Goal: Find specific page/section: Find specific page/section

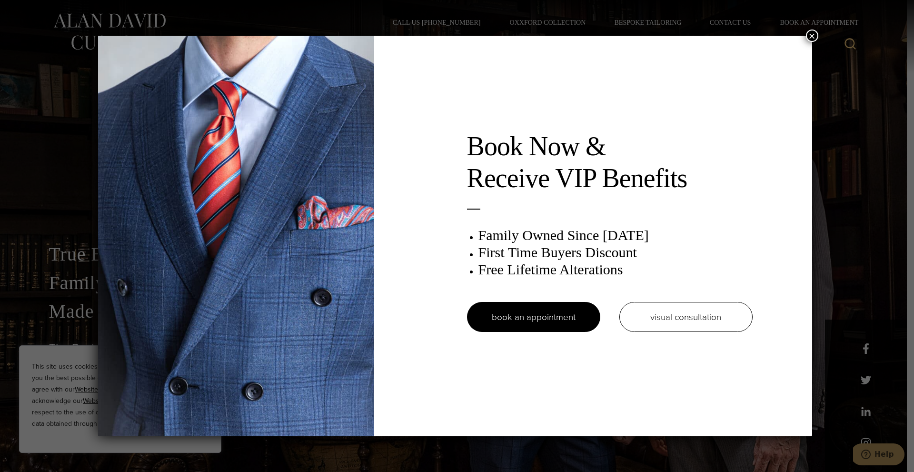
click at [809, 37] on button "×" at bounding box center [812, 36] width 12 height 12
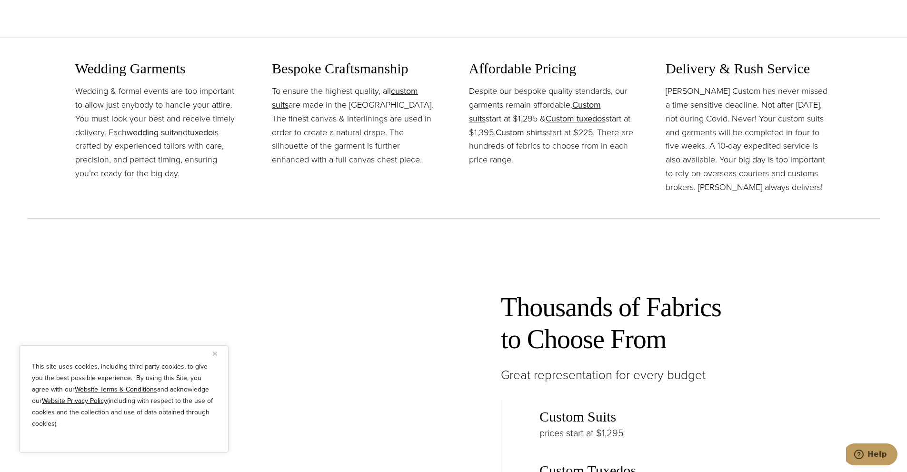
scroll to position [1190, 0]
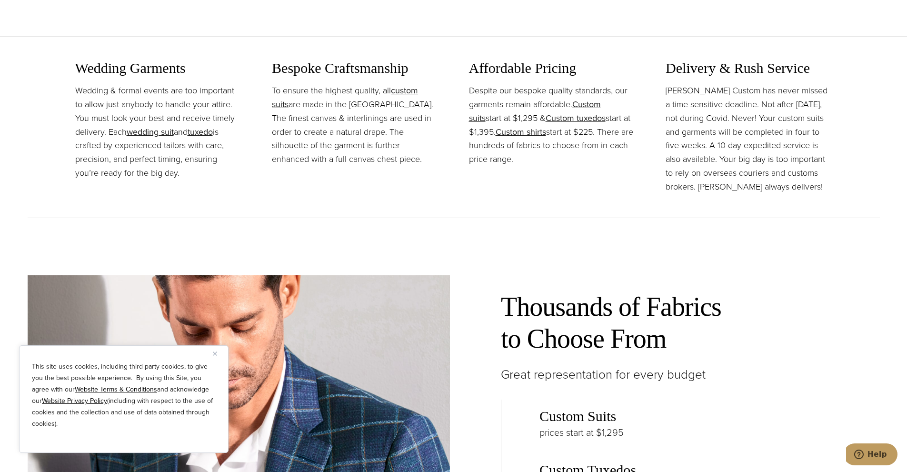
click at [218, 354] on button "Close" at bounding box center [218, 353] width 11 height 11
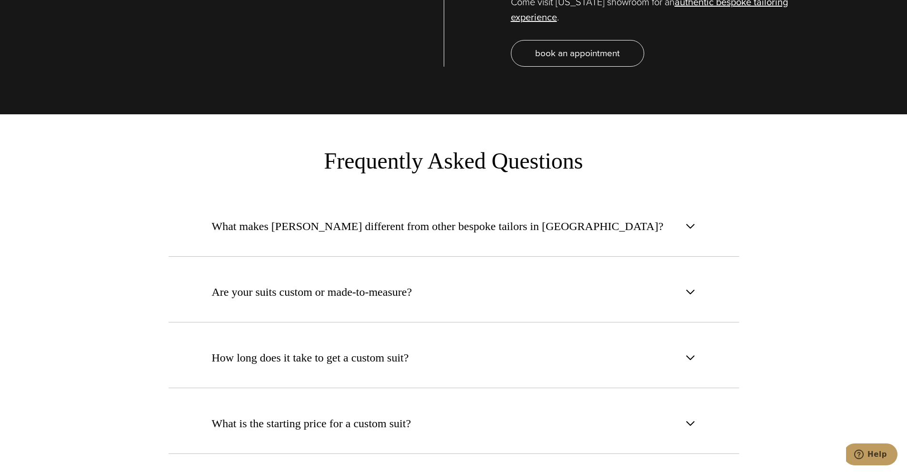
scroll to position [3666, 0]
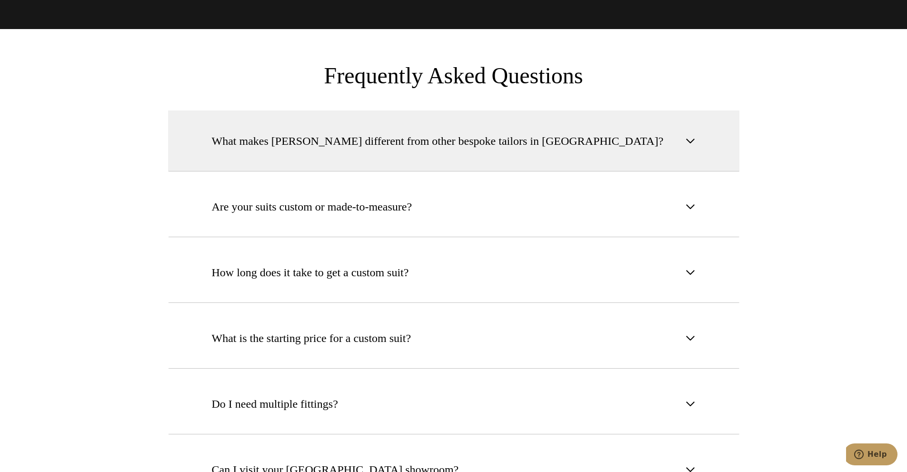
click at [337, 132] on span "What makes Alan David different from other bespoke tailors in NYC?" at bounding box center [438, 140] width 452 height 17
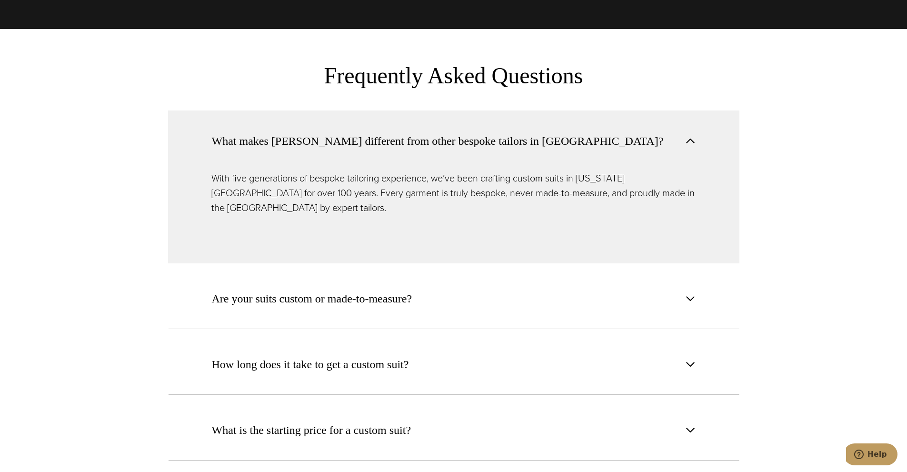
click at [337, 132] on span "What makes Alan David different from other bespoke tailors in NYC?" at bounding box center [438, 140] width 452 height 17
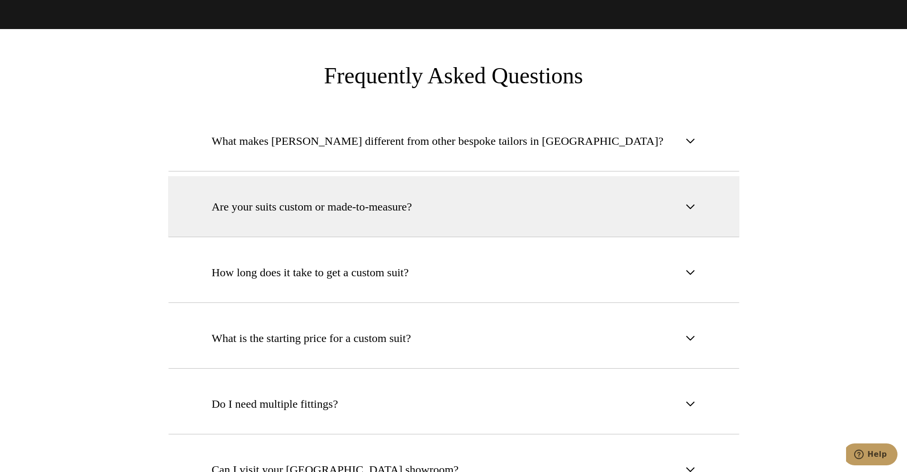
click at [380, 198] on span "Are your suits custom or made-to-measure?" at bounding box center [312, 206] width 200 height 17
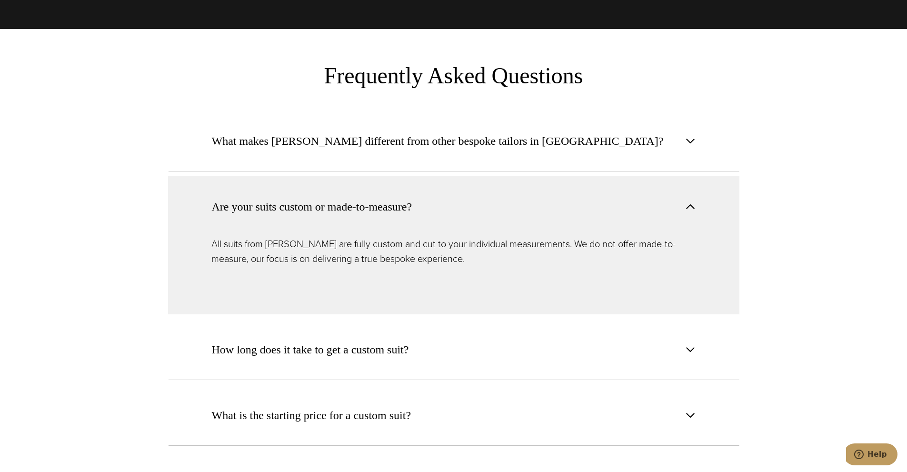
click at [435, 176] on button "Are your suits custom or made-to-measure?" at bounding box center [453, 206] width 571 height 60
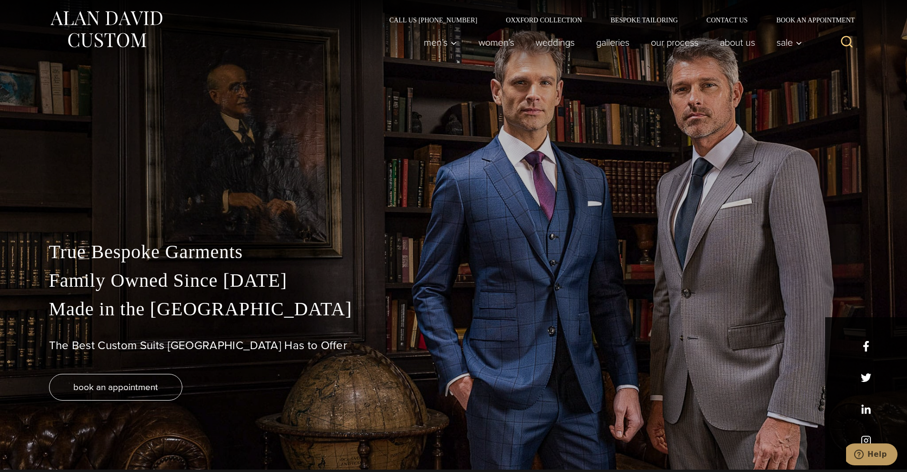
scroll to position [0, 0]
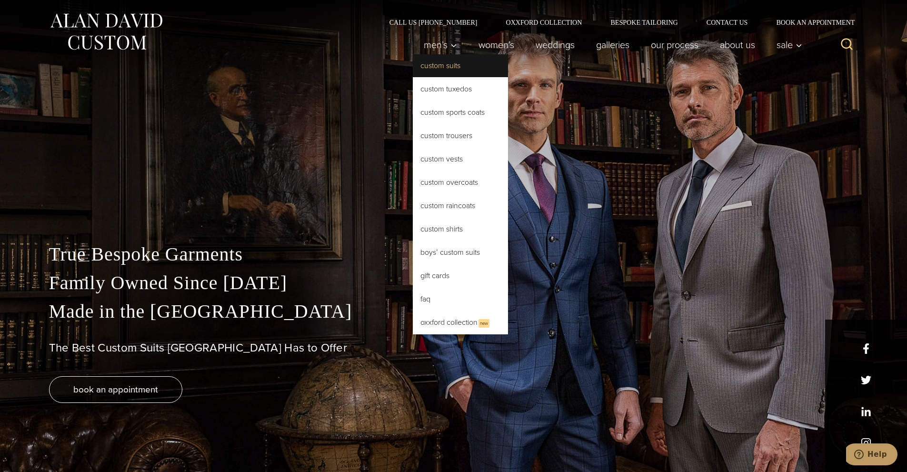
click at [436, 64] on link "Custom Suits" at bounding box center [460, 65] width 95 height 23
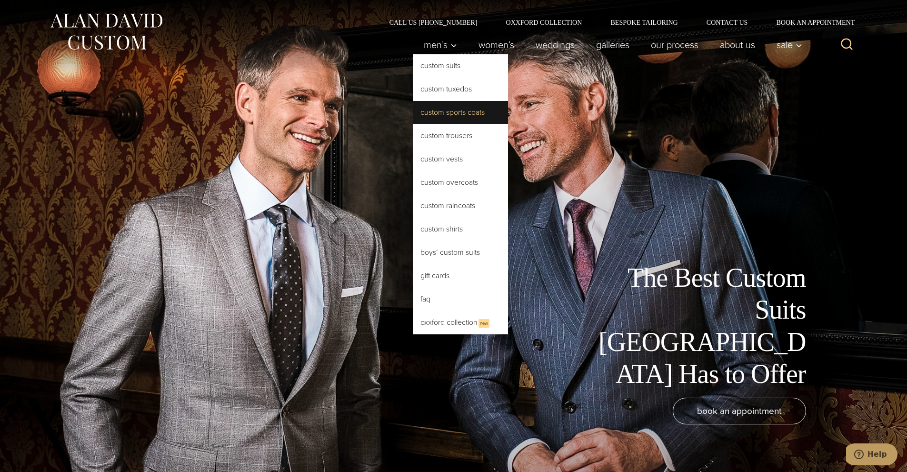
click at [447, 118] on link "Custom Sports Coats" at bounding box center [460, 112] width 95 height 23
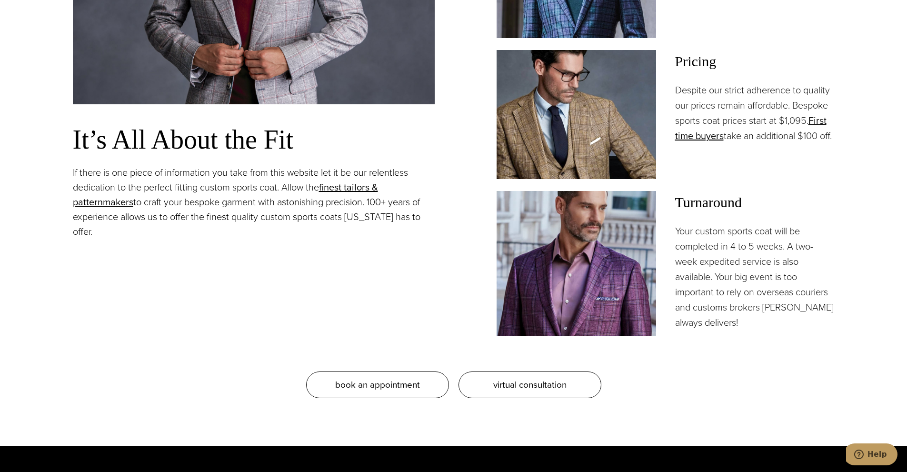
scroll to position [905, 0]
